Goal: Task Accomplishment & Management: Complete application form

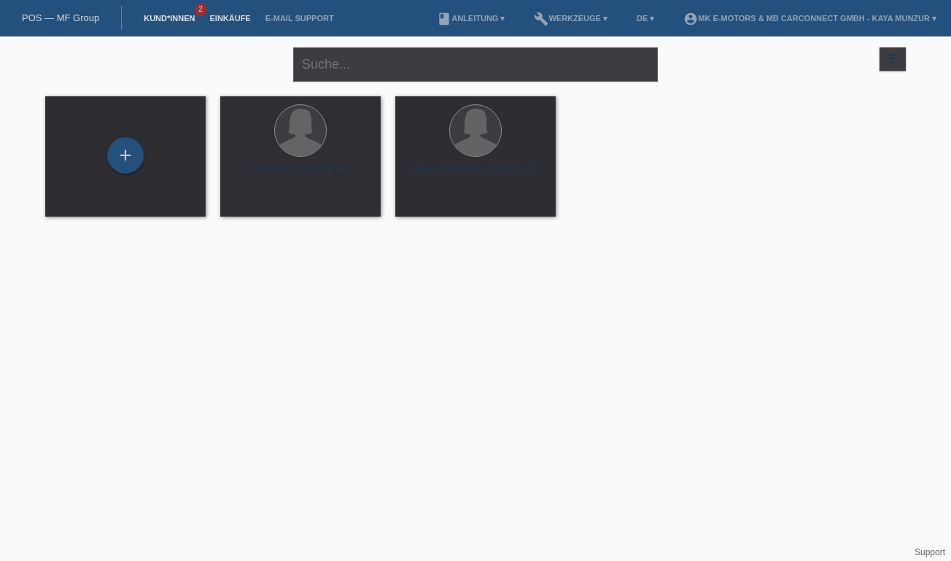
click at [230, 20] on link "Einkäufe" at bounding box center [229, 18] width 55 height 9
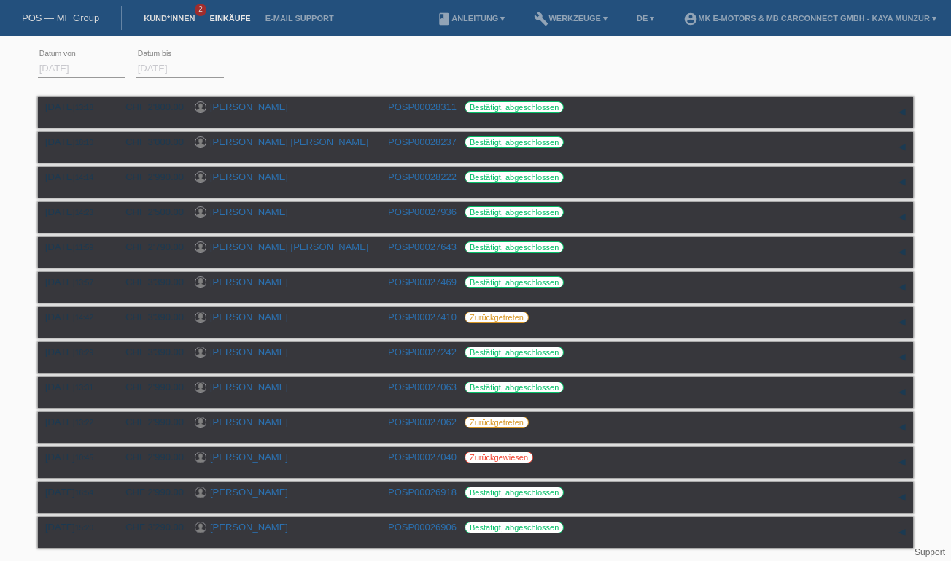
click at [171, 15] on link "Kund*innen" at bounding box center [169, 18] width 66 height 9
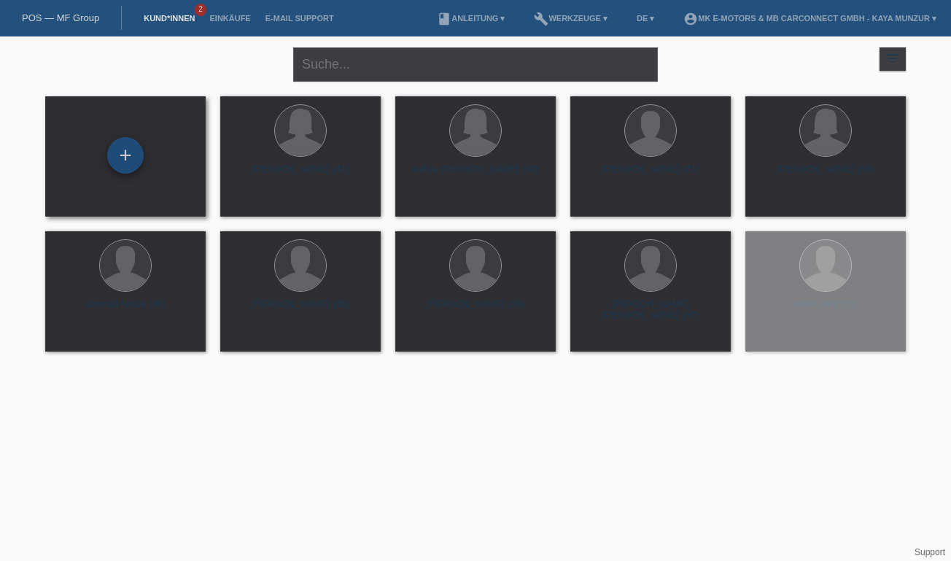
click at [128, 163] on div "+" at bounding box center [125, 155] width 35 height 25
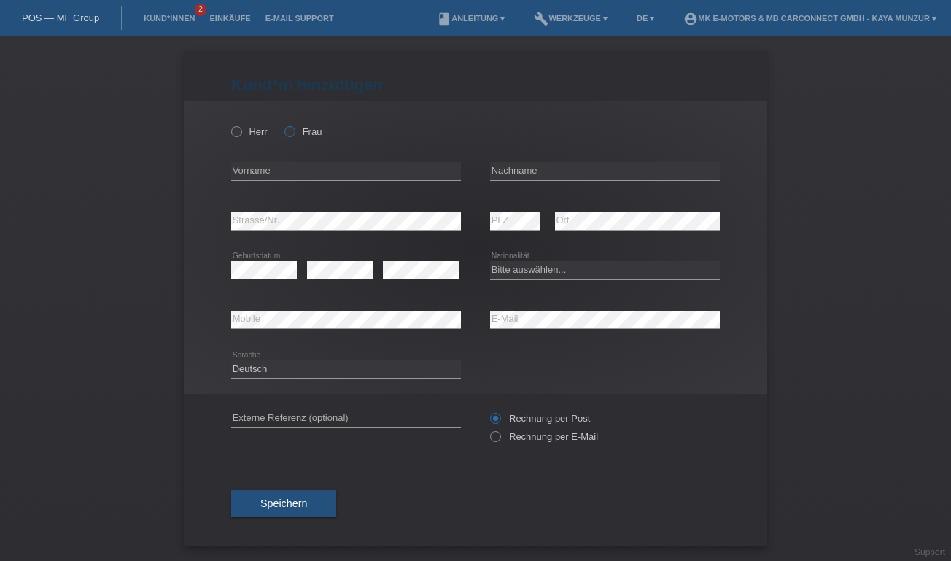
click at [282, 124] on icon at bounding box center [282, 124] width 0 height 0
click at [287, 130] on input "Frau" at bounding box center [288, 130] width 9 height 9
radio input "true"
type input "Jihene"
type input "[PERSON_NAME]"
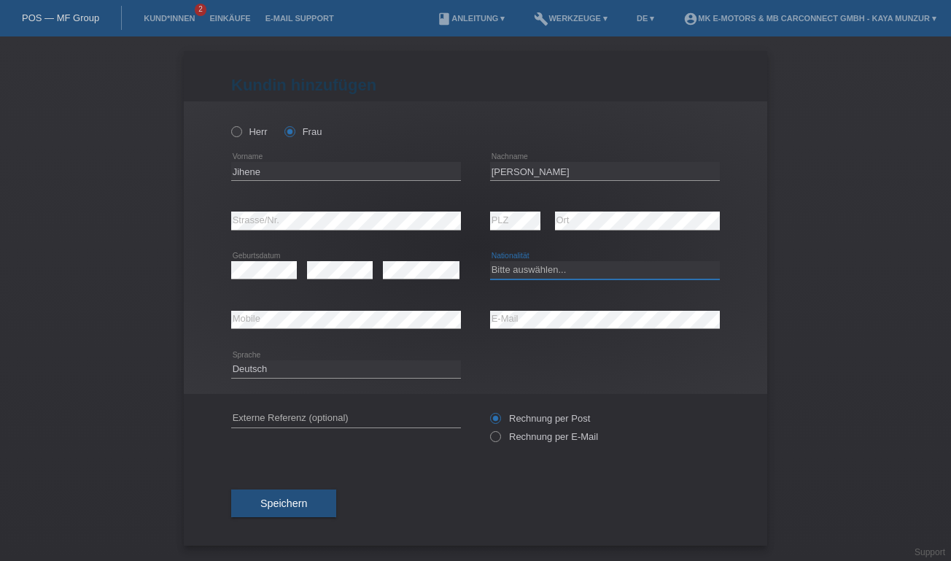
select select "TN"
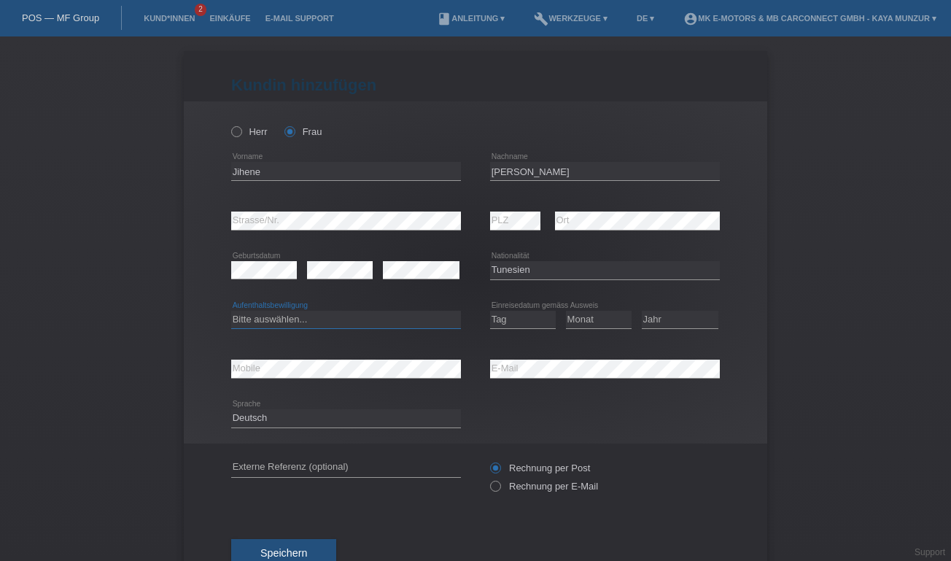
select select "B"
select select "06"
select select "12"
select select "2008"
click at [285, 547] on span "Speichern" at bounding box center [283, 553] width 47 height 12
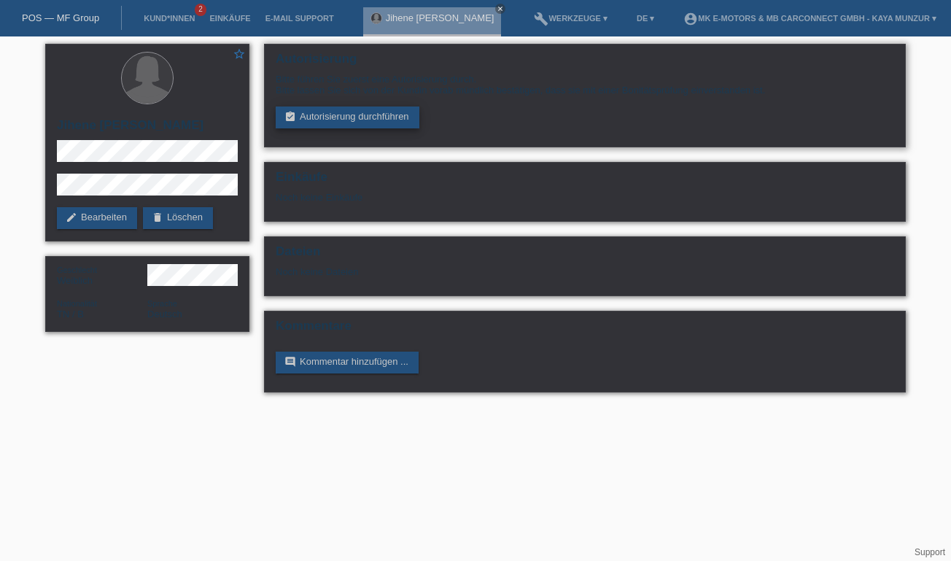
click at [322, 116] on link "assignment_turned_in Autorisierung durchführen" at bounding box center [348, 117] width 144 height 22
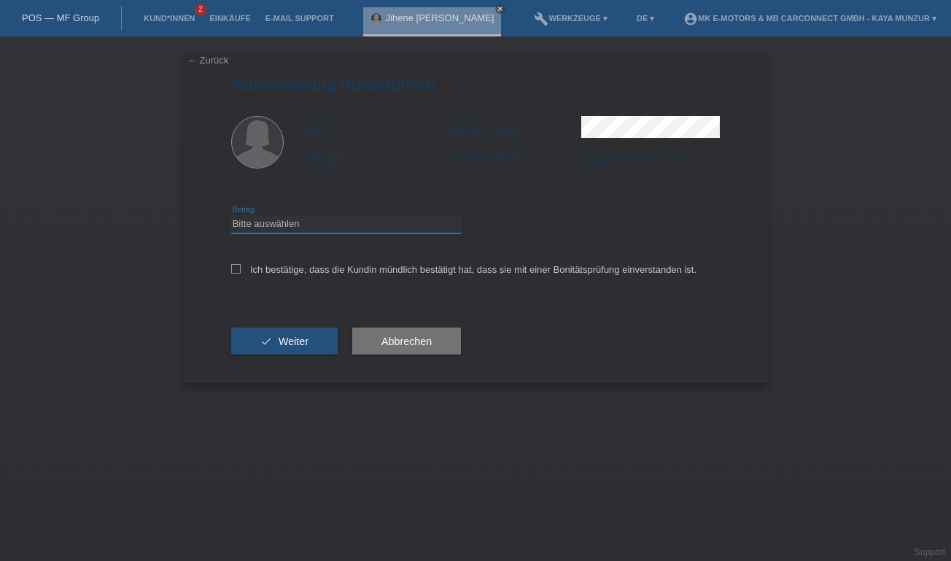
select select "3"
click at [242, 270] on label "Ich bestätige, dass die Kundin mündlich bestätigt hat, dass sie mit einer Bonit…" at bounding box center [463, 269] width 465 height 11
click at [241, 270] on input "Ich bestätige, dass die Kundin mündlich bestätigt hat, dass sie mit einer Bonit…" at bounding box center [235, 268] width 9 height 9
checkbox input "true"
click at [275, 343] on button "check Weiter" at bounding box center [284, 341] width 106 height 28
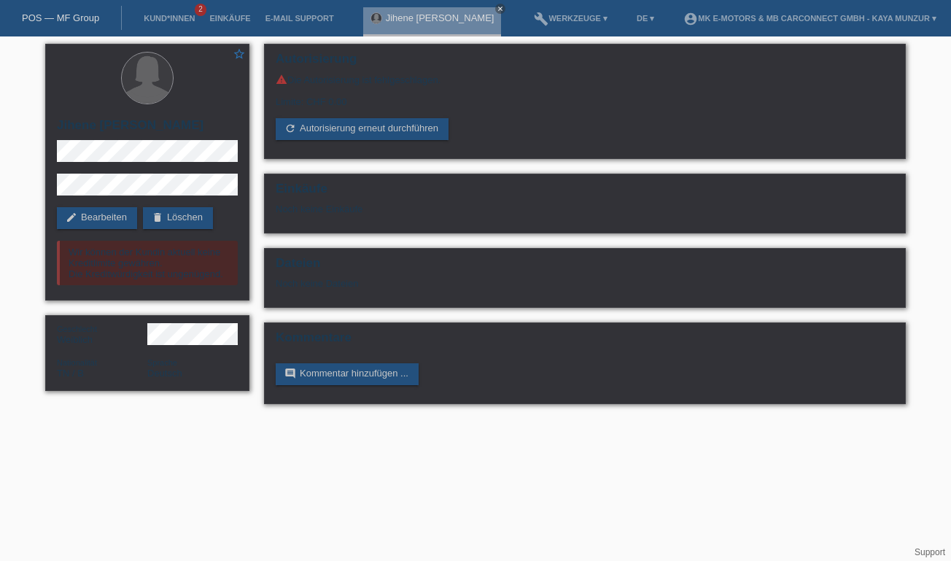
click at [222, 12] on li "Einkäufe" at bounding box center [229, 18] width 55 height 37
click at [186, 15] on link "Kund*innen" at bounding box center [169, 18] width 66 height 9
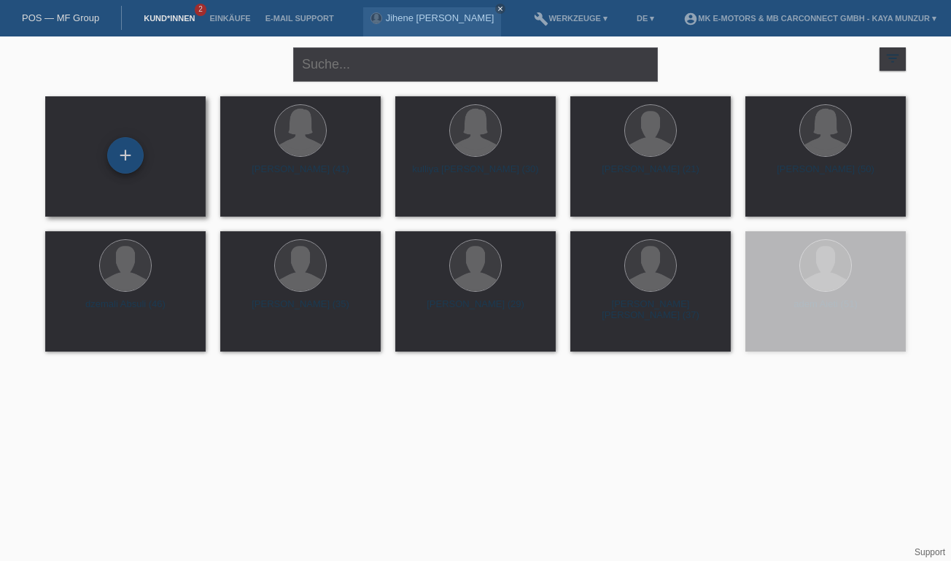
click at [126, 158] on div "+" at bounding box center [125, 155] width 35 height 25
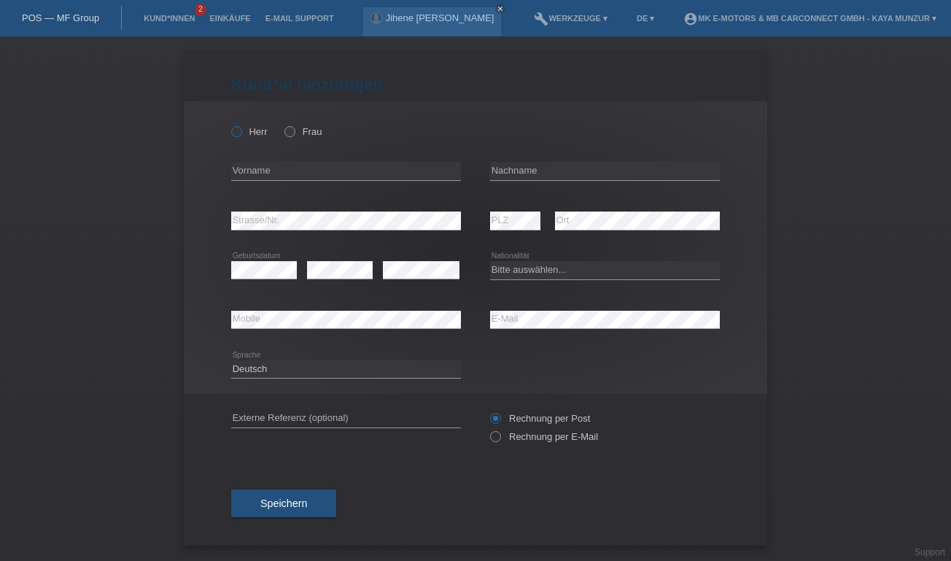
click at [229, 124] on icon at bounding box center [229, 124] width 0 height 0
click at [238, 133] on input "Herr" at bounding box center [235, 130] width 9 height 9
radio input "true"
type input "[PERSON_NAME]"
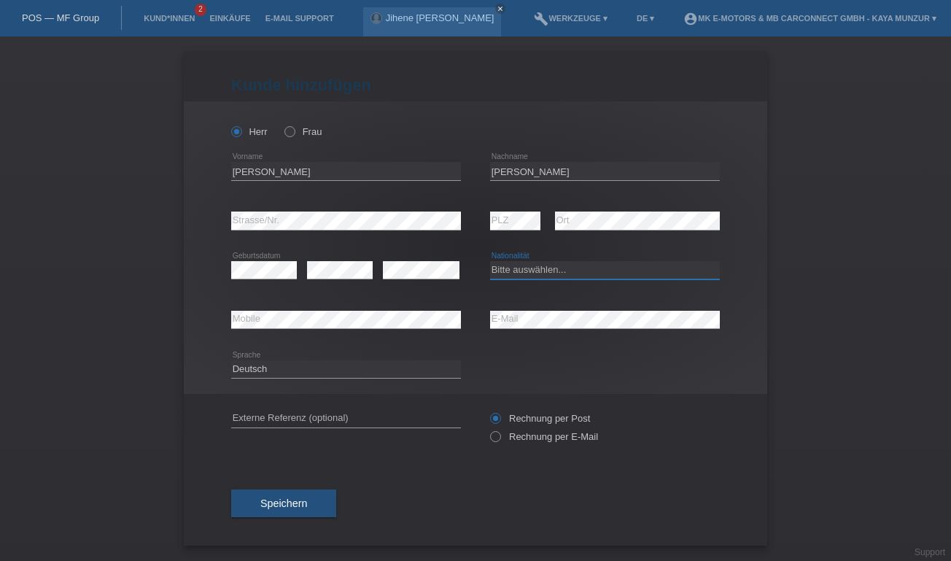
select select "CH"
click at [277, 500] on span "Speichern" at bounding box center [283, 503] width 47 height 12
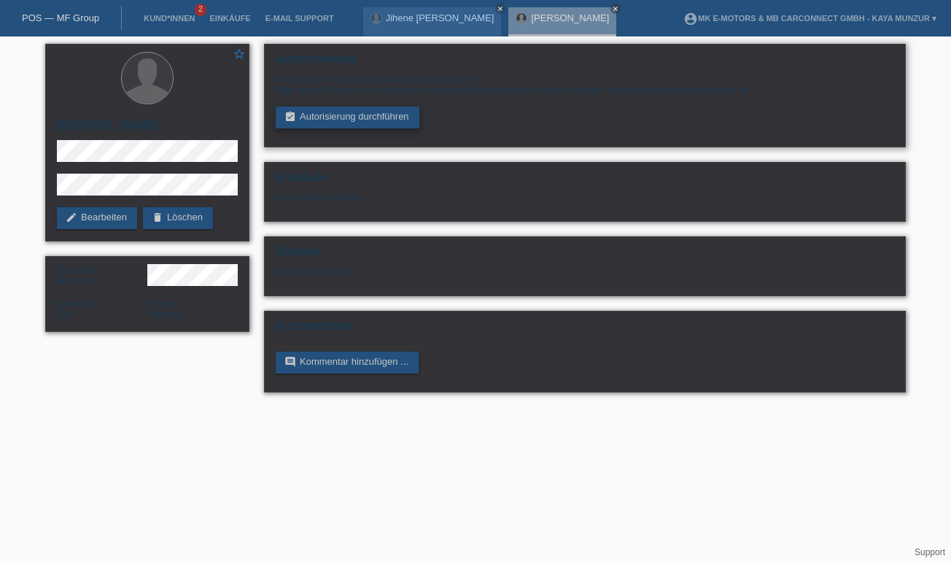
click at [311, 125] on link "assignment_turned_in Autorisierung durchführen" at bounding box center [348, 117] width 144 height 22
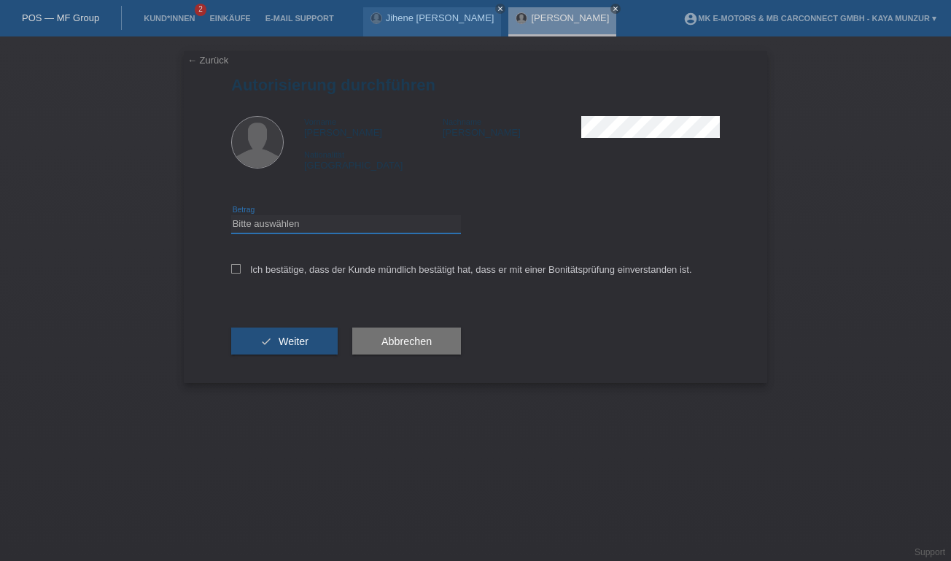
select select "3"
click at [235, 267] on icon at bounding box center [235, 268] width 9 height 9
click at [235, 267] on input "Ich bestätige, dass der Kunde mündlich bestätigt hat, dass er mit einer Bonität…" at bounding box center [235, 268] width 9 height 9
checkbox input "true"
click at [260, 341] on icon "check" at bounding box center [266, 341] width 12 height 12
